Goal: Information Seeking & Learning: Learn about a topic

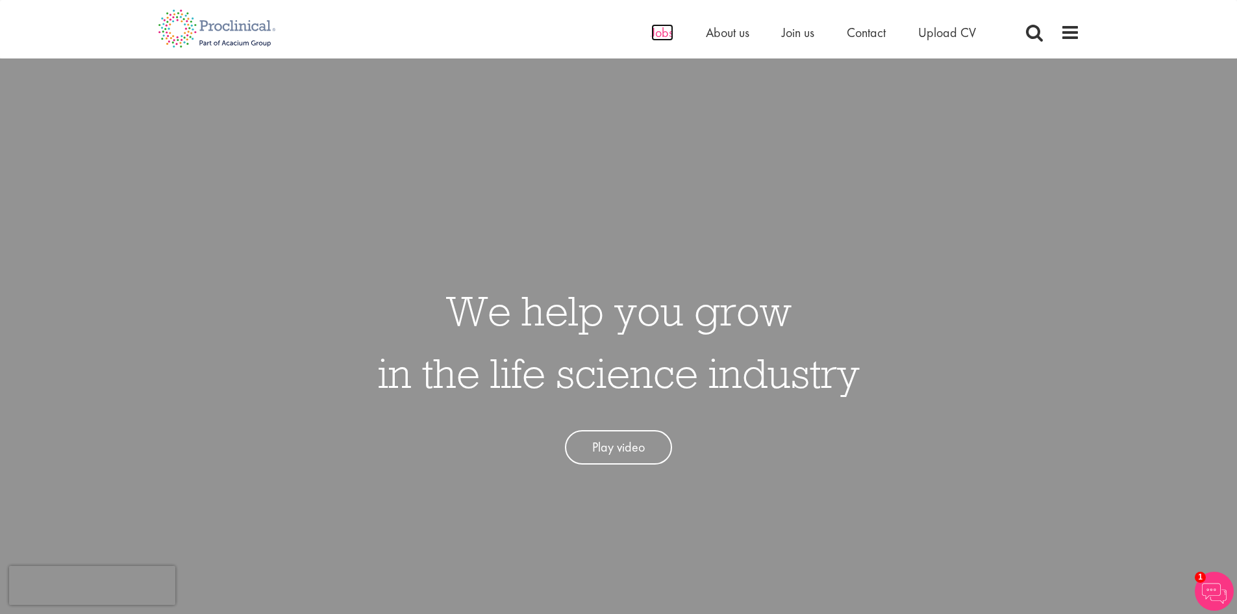
click at [665, 30] on span "Jobs" at bounding box center [662, 32] width 22 height 17
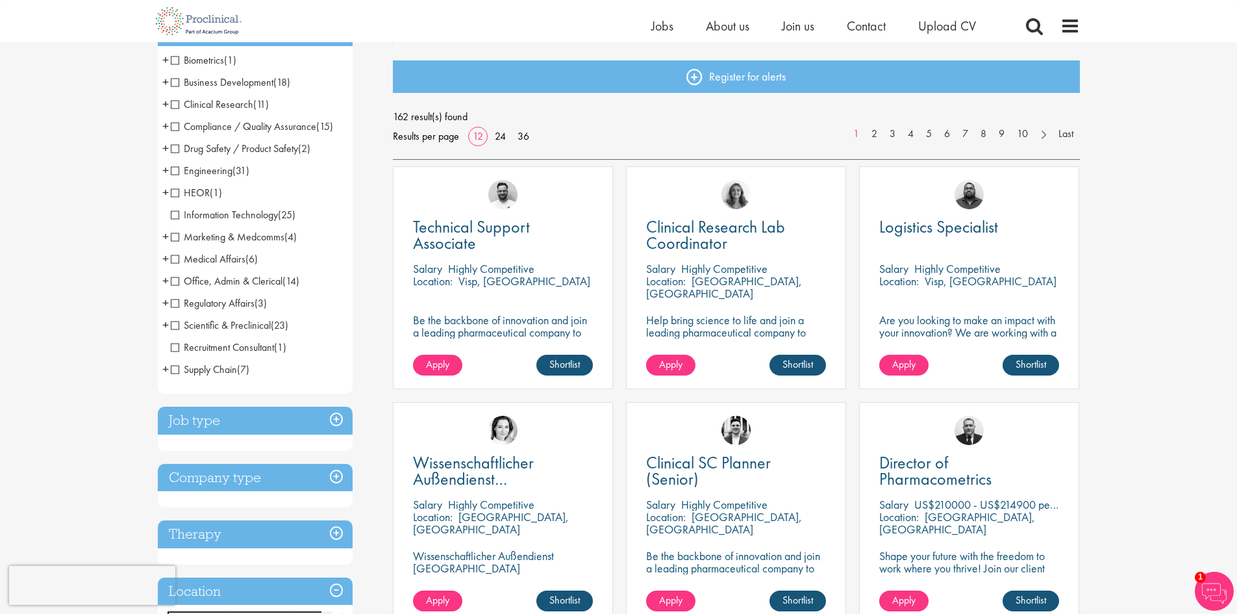
scroll to position [130, 0]
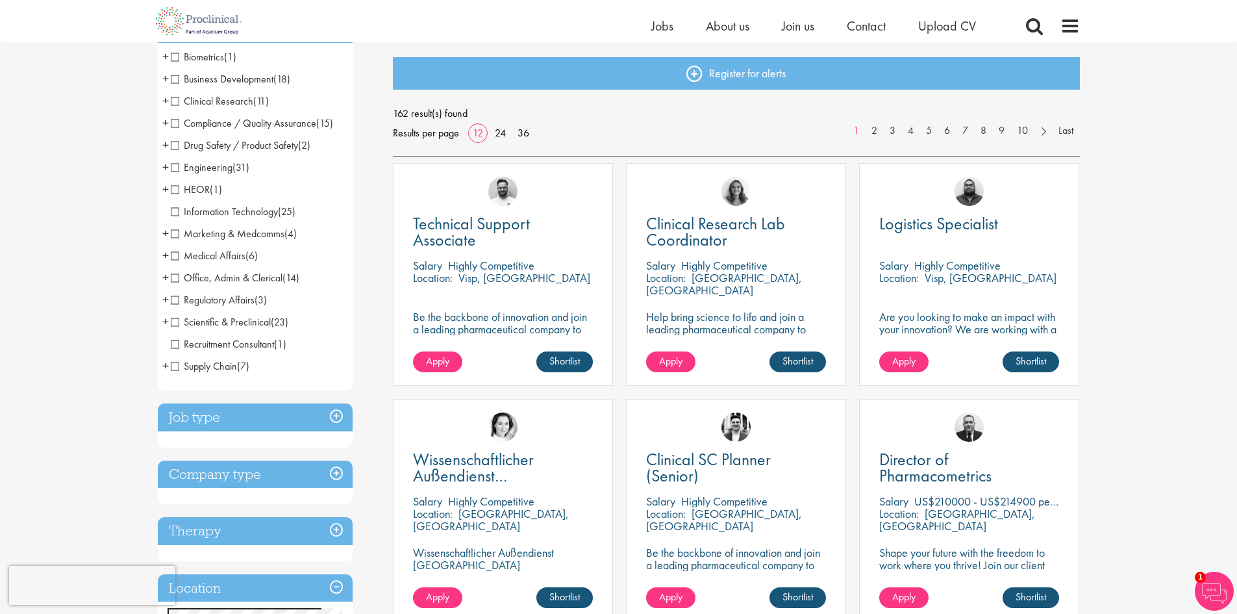
click at [173, 164] on span "Engineering" at bounding box center [202, 167] width 62 height 14
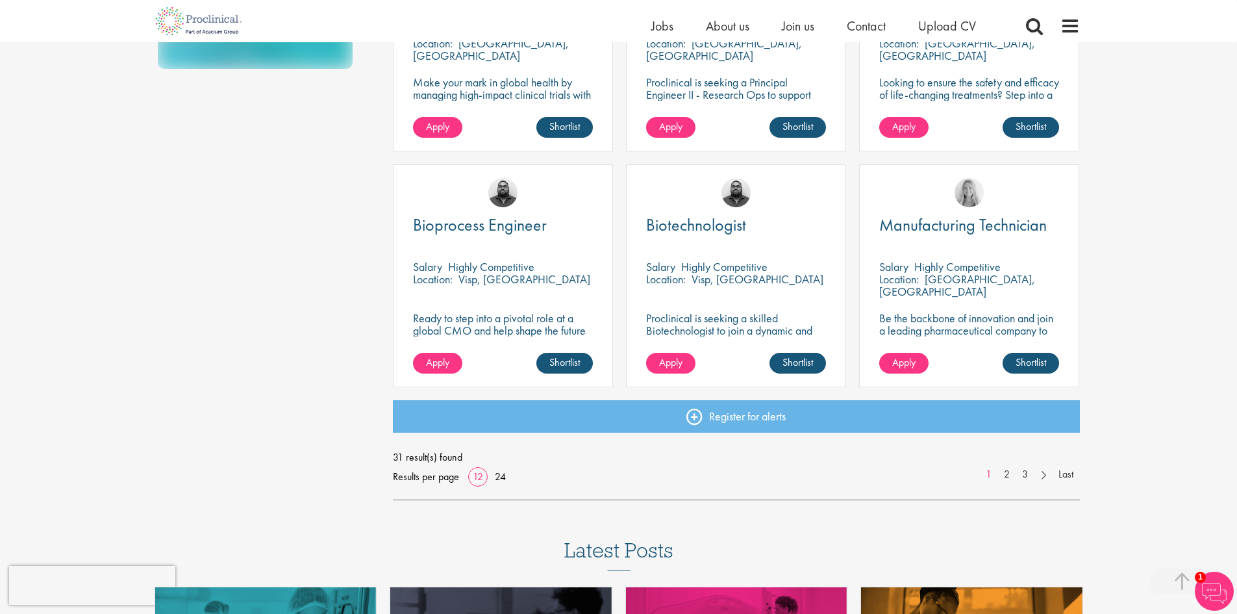
scroll to position [974, 0]
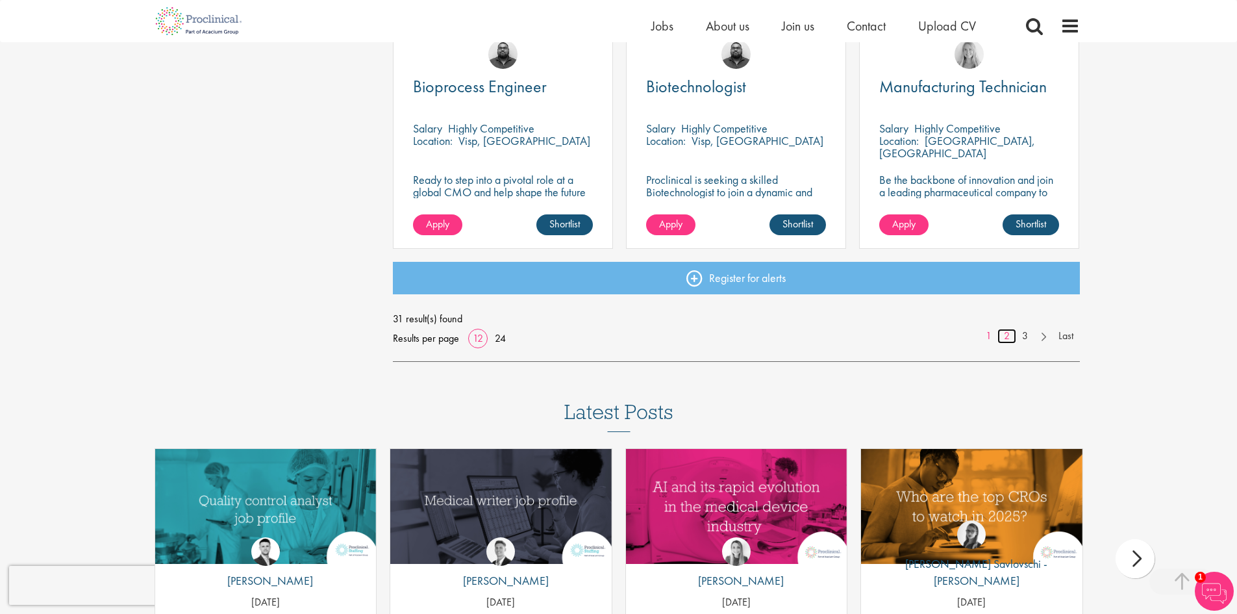
click at [1000, 333] on link "2" at bounding box center [1007, 336] width 19 height 15
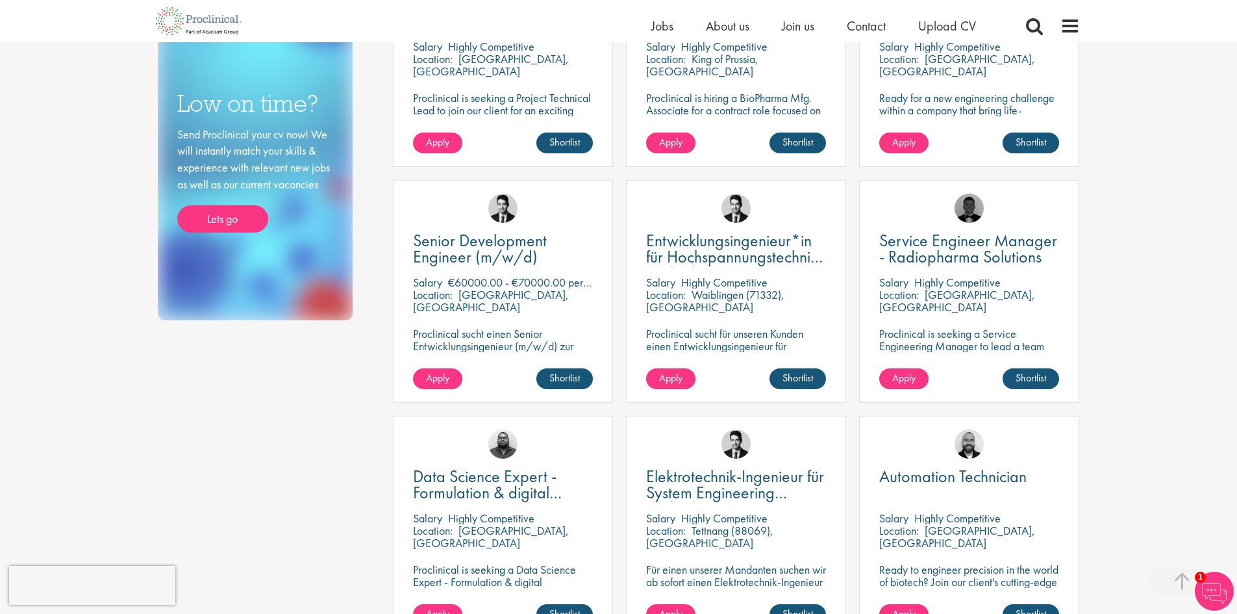
scroll to position [714, 0]
